Goal: Task Accomplishment & Management: Use online tool/utility

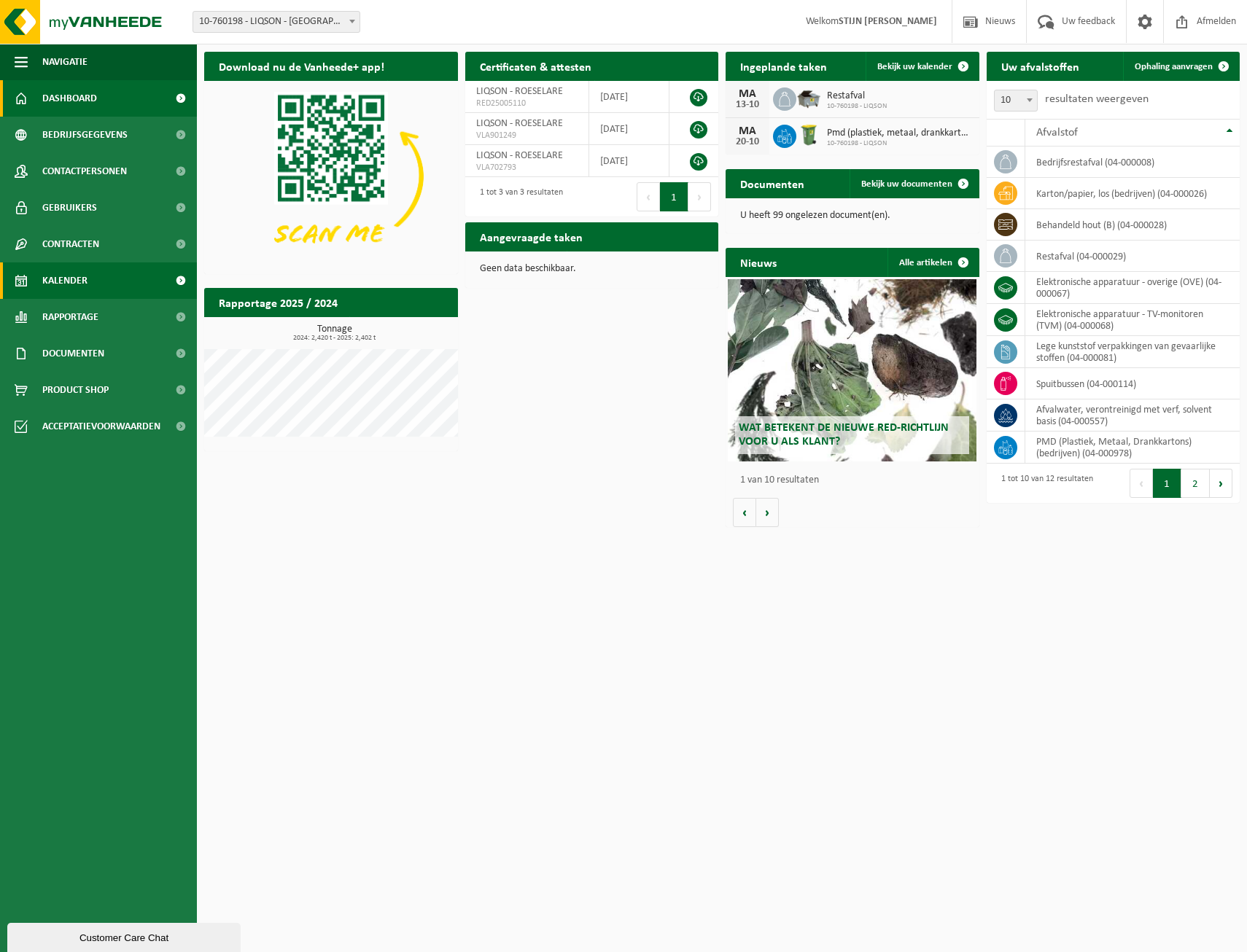
click at [110, 282] on link "Kalender" at bounding box center [98, 281] width 197 height 36
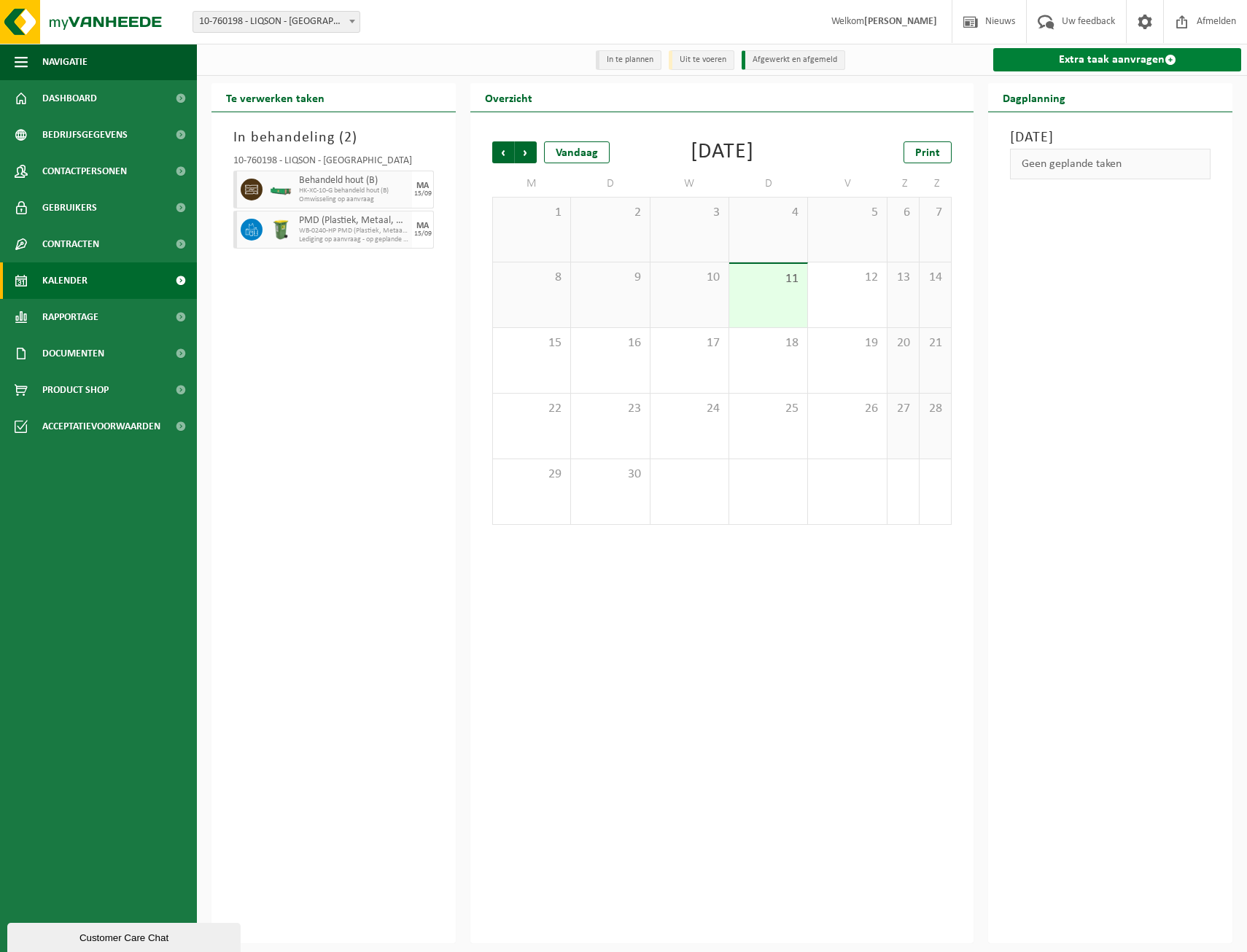
click at [1064, 70] on link "Extra taak aanvragen" at bounding box center [1116, 59] width 248 height 23
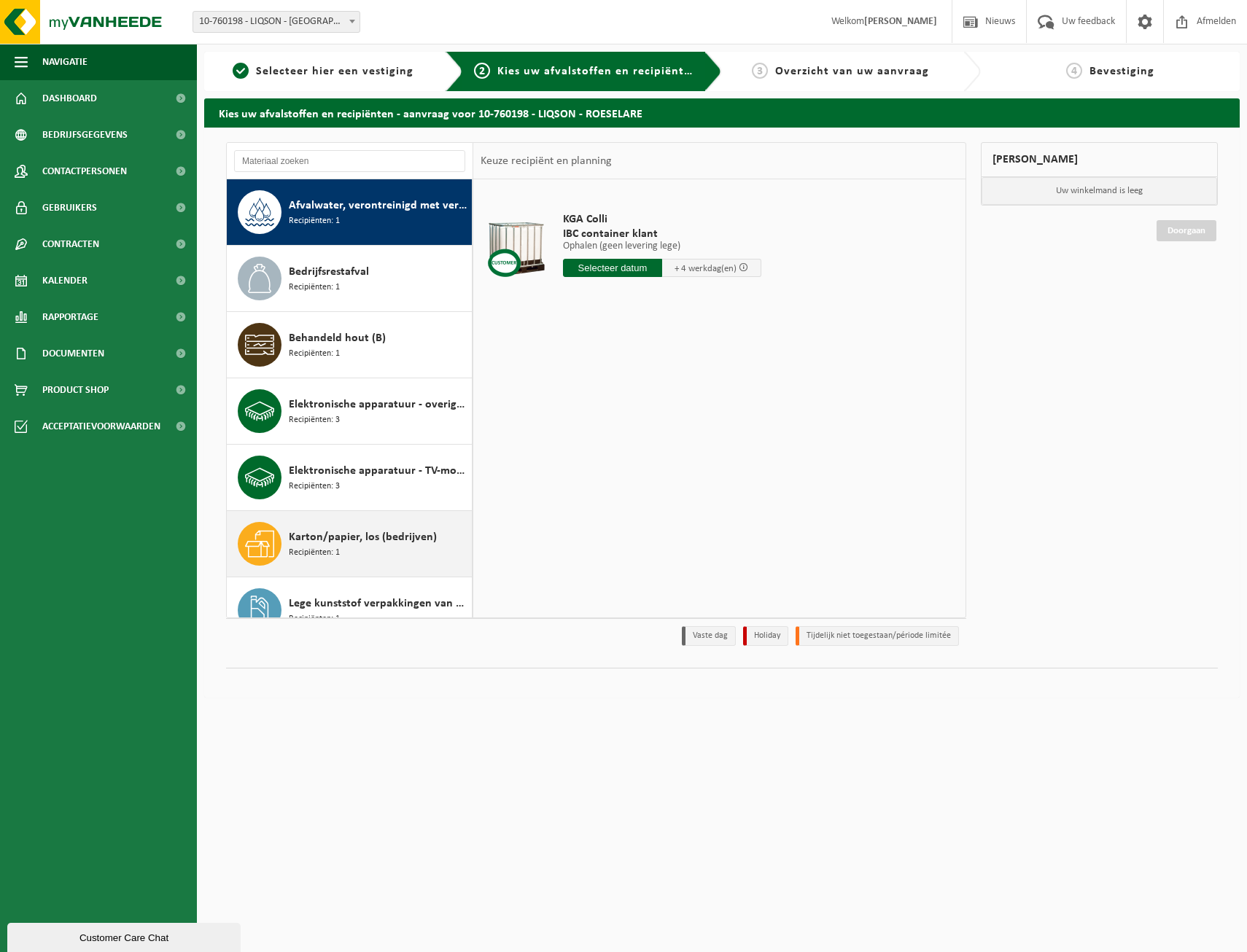
click at [374, 543] on span "Karton/papier, los (bedrijven)" at bounding box center [362, 537] width 148 height 17
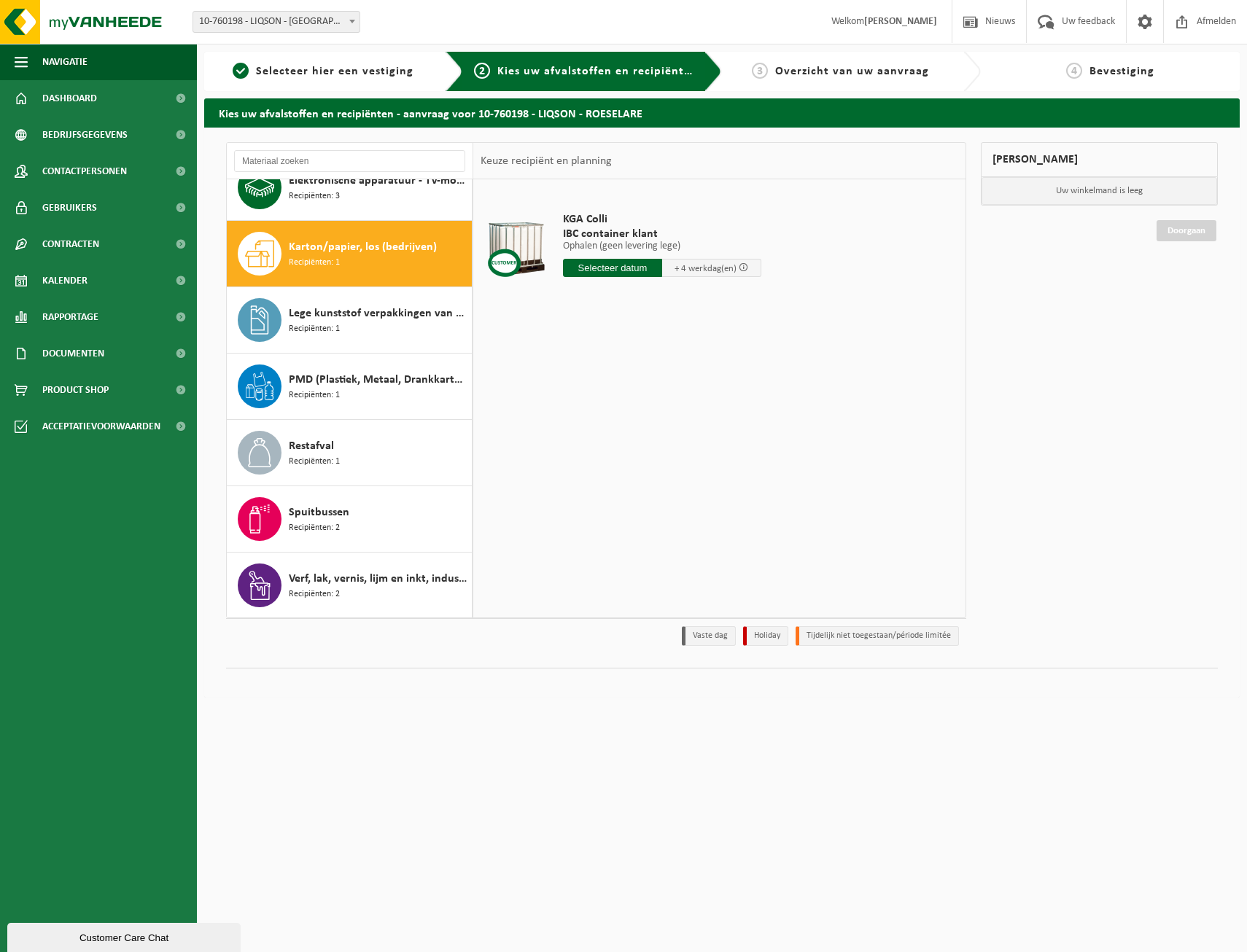
scroll to position [291, 0]
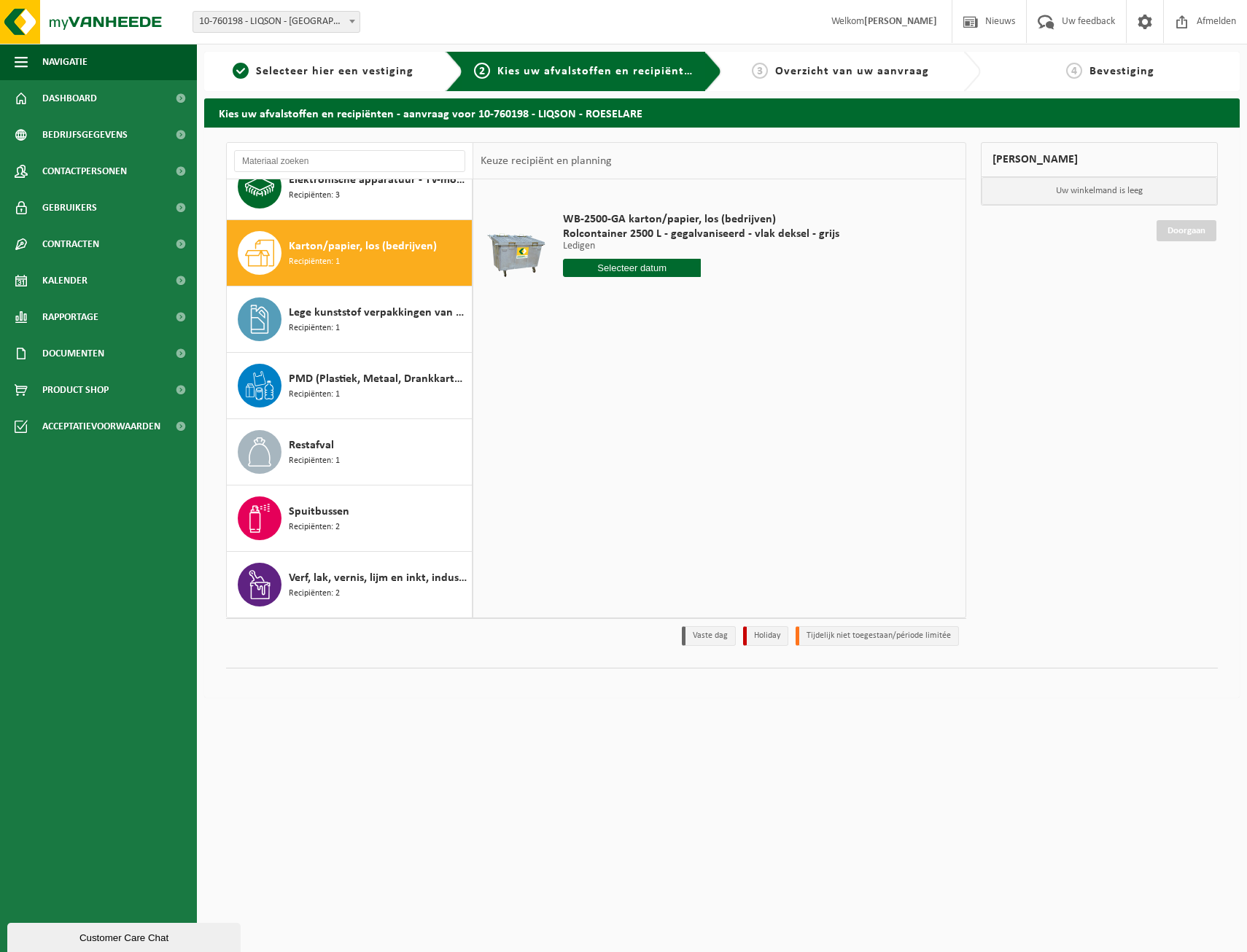
click at [622, 266] on input "text" at bounding box center [631, 267] width 138 height 18
click at [666, 263] on input "text" at bounding box center [631, 267] width 138 height 18
click at [576, 423] on div "22" at bounding box center [576, 420] width 26 height 23
type input "Van 2025-09-22"
click at [597, 329] on button "In winkelmand" at bounding box center [604, 323] width 80 height 23
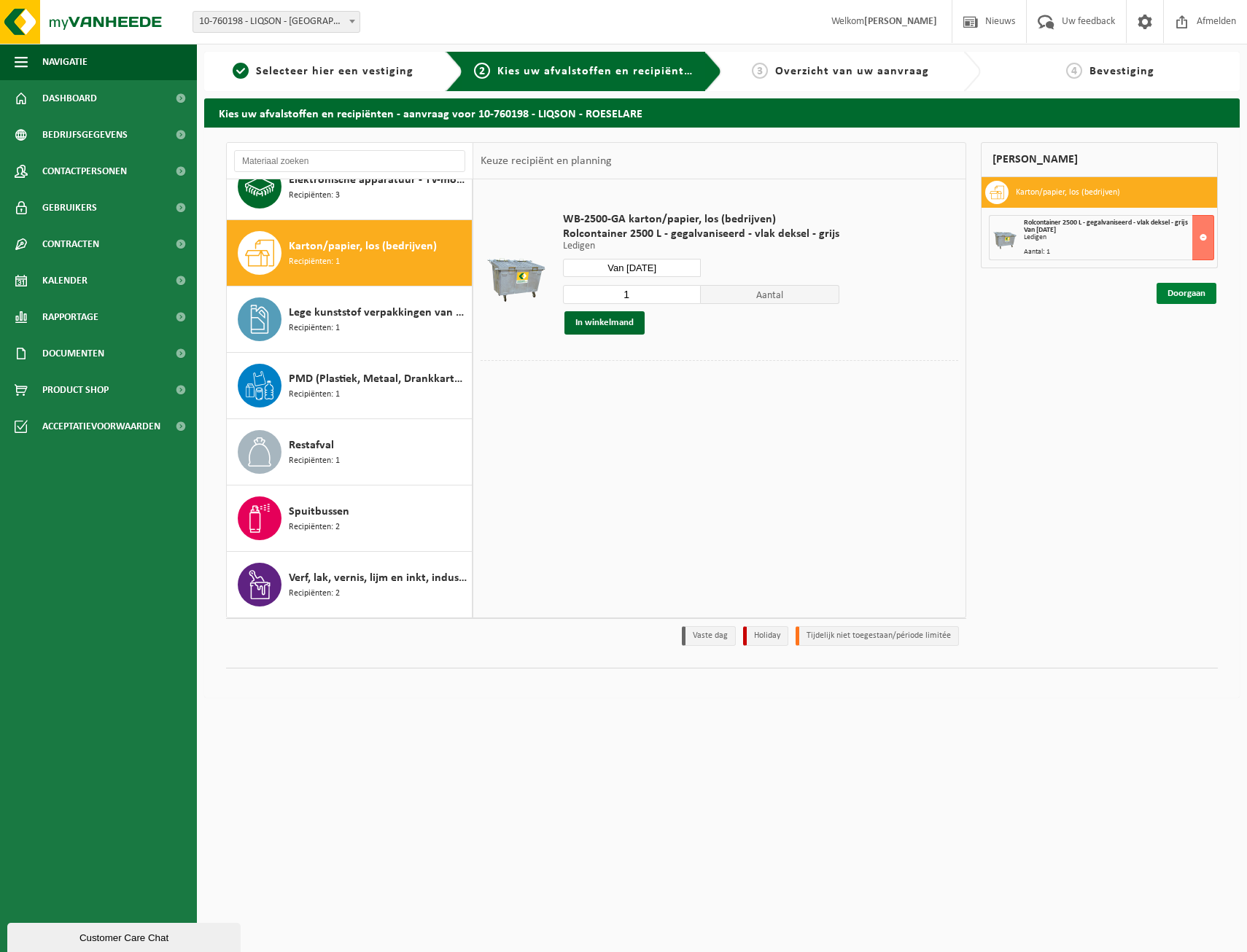
click at [1183, 294] on link "Doorgaan" at bounding box center [1186, 293] width 60 height 21
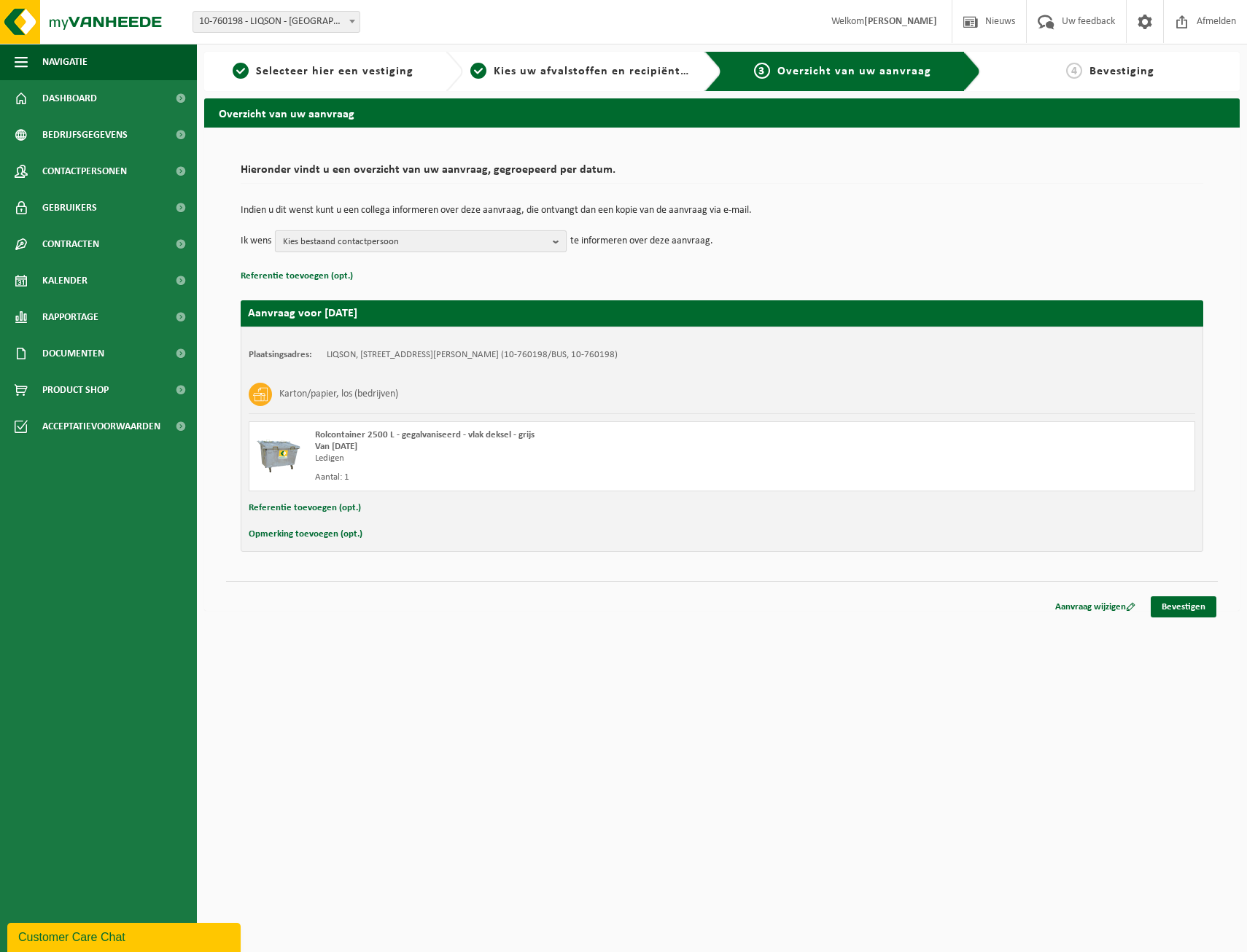
click at [560, 240] on b "button" at bounding box center [559, 241] width 13 height 21
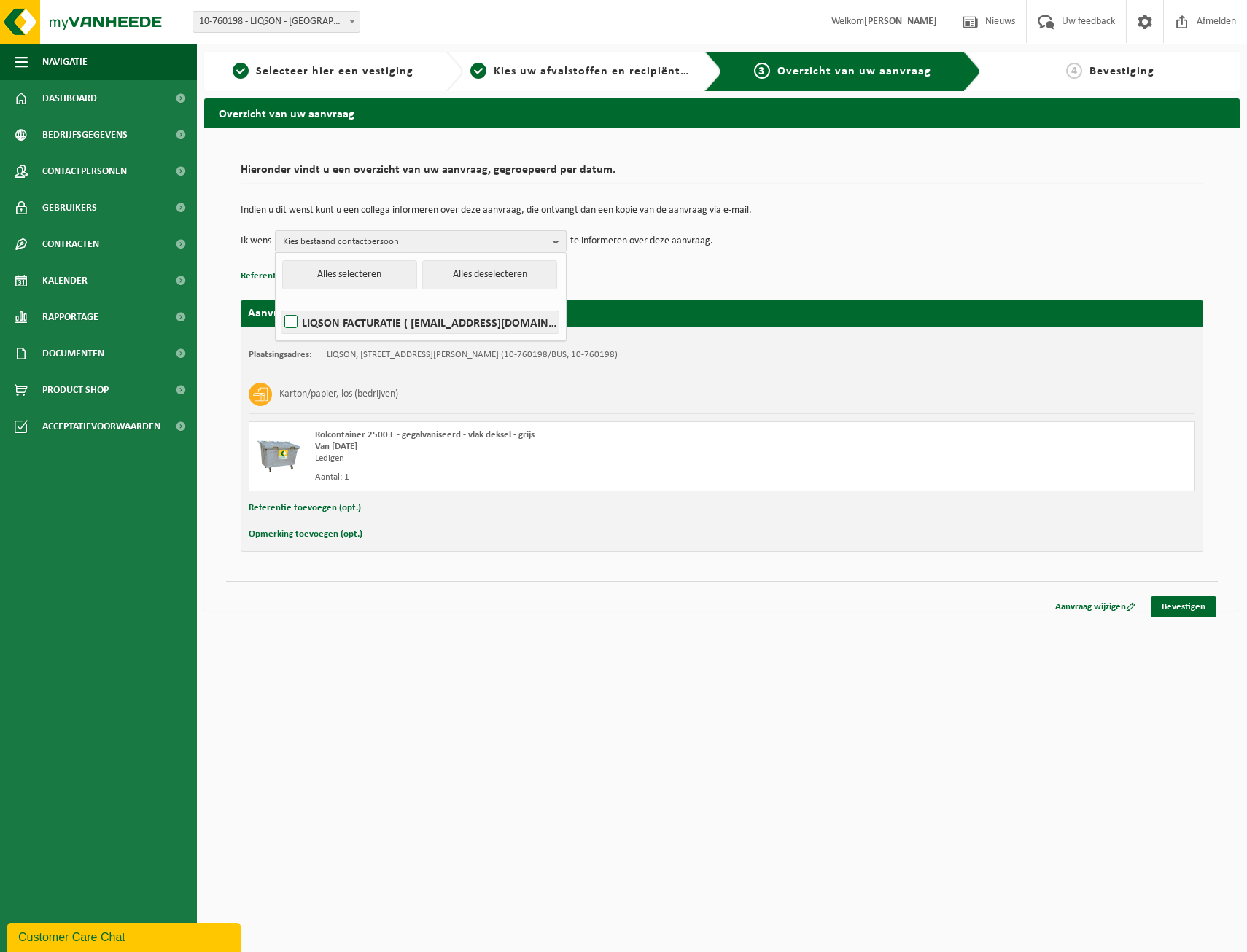
click at [292, 324] on label "LIQSON FACTURATIE ( [EMAIL_ADDRESS][DOMAIN_NAME] )" at bounding box center [420, 322] width 277 height 21
click at [279, 304] on input "LIQSON FACTURATIE ( [EMAIL_ADDRESS][DOMAIN_NAME] )" at bounding box center [278, 303] width 1 height 1
checkbox input "true"
click at [745, 278] on p "Referentie toevoegen (opt.)" at bounding box center [721, 276] width 963 height 19
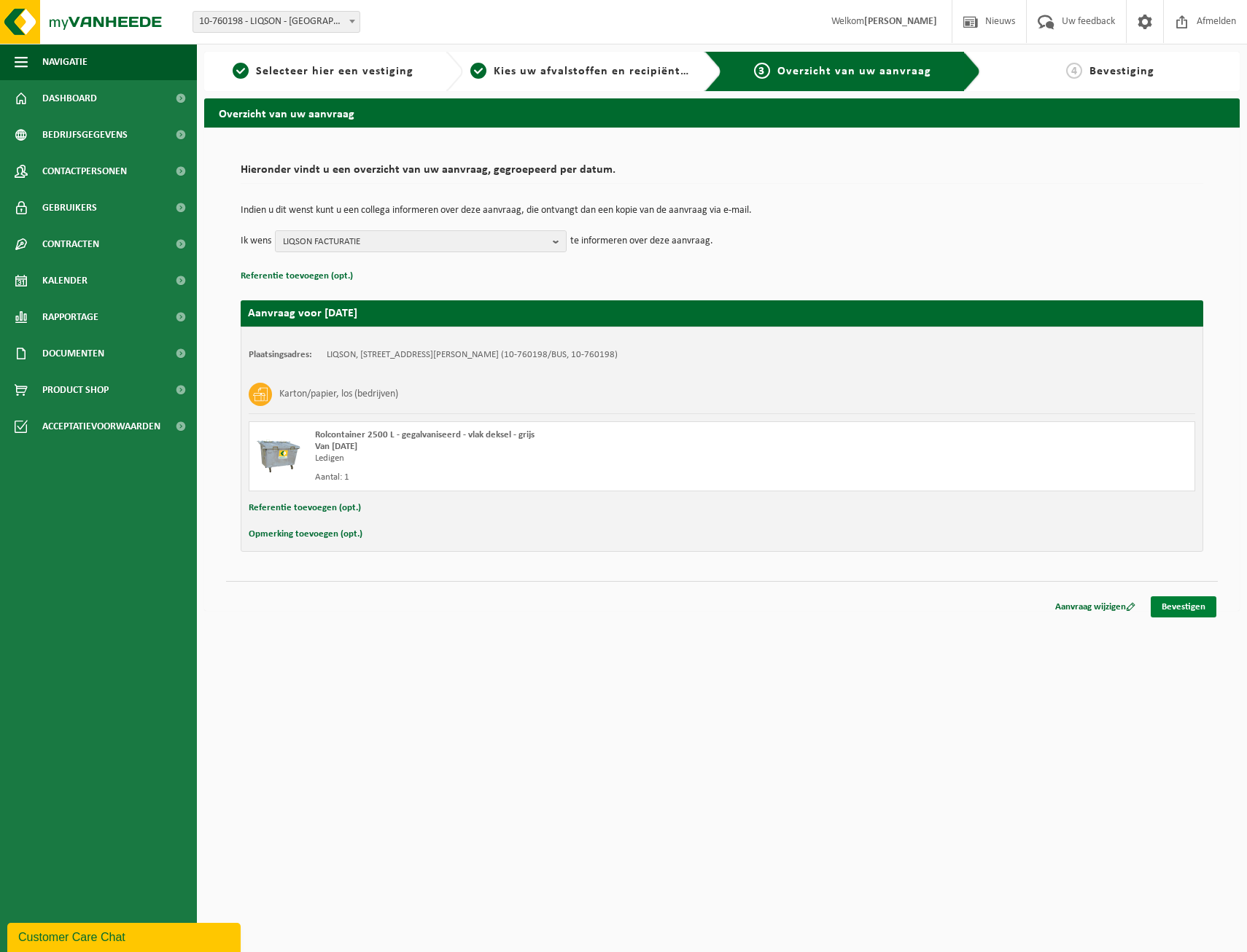
click at [1175, 607] on link "Bevestigen" at bounding box center [1183, 606] width 65 height 21
